Goal: Task Accomplishment & Management: Manage account settings

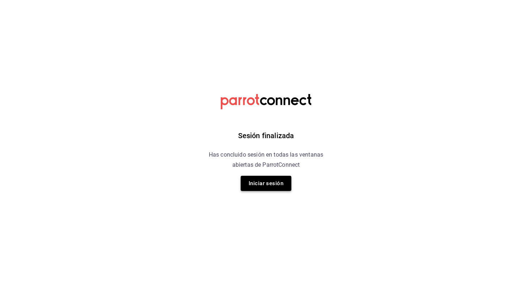
click at [262, 184] on button "Iniciar sesión" at bounding box center [265, 183] width 51 height 15
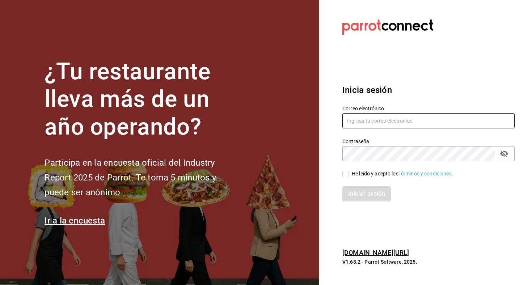
click at [360, 120] on input "text" at bounding box center [428, 120] width 172 height 15
type input "[EMAIL_ADDRESS][PERSON_NAME][DOMAIN_NAME]"
click at [348, 171] on input "He leído y acepto los Términos y condiciones." at bounding box center [345, 174] width 7 height 7
checkbox input "true"
click at [355, 192] on button "Iniciar sesión" at bounding box center [366, 193] width 49 height 15
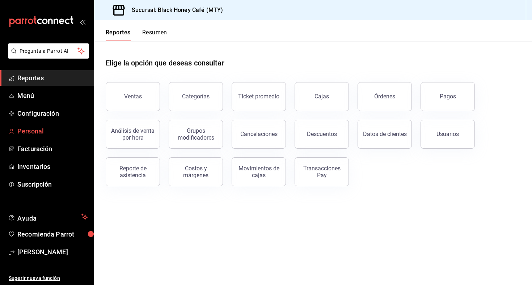
click at [36, 136] on span "Personal" at bounding box center [52, 131] width 71 height 10
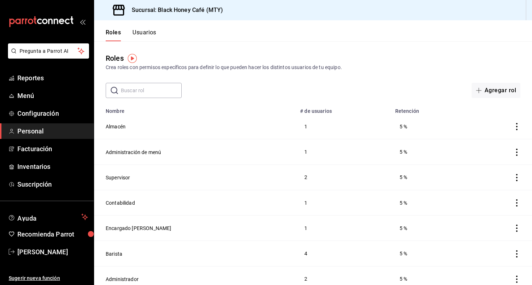
click at [144, 25] on div "Roles Usuarios" at bounding box center [125, 30] width 62 height 21
click at [143, 30] on button "Usuarios" at bounding box center [144, 35] width 24 height 12
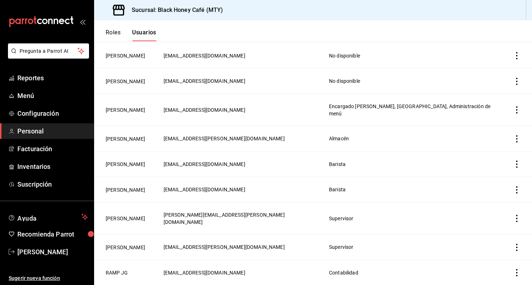
scroll to position [132, 0]
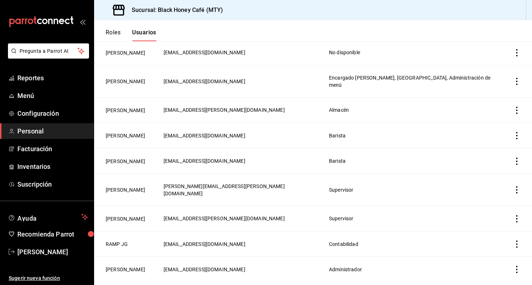
click at [519, 266] on icon "actions" at bounding box center [516, 269] width 7 height 7
click at [109, 237] on div at bounding box center [266, 142] width 532 height 285
click at [112, 266] on button "Arturo Hernández" at bounding box center [125, 269] width 39 height 7
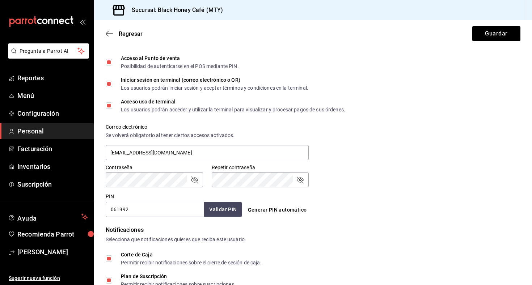
scroll to position [206, 0]
